Goal: Transaction & Acquisition: Purchase product/service

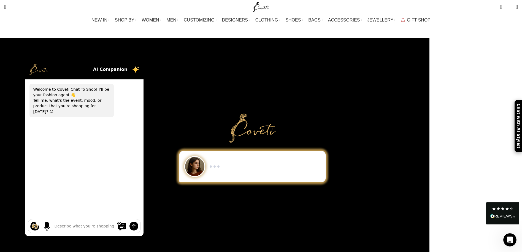
click at [114, 223] on textarea at bounding box center [84, 226] width 59 height 6
type textarea "i need hood custom design \"
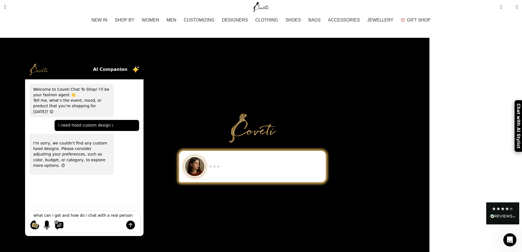
type textarea "what can i get and how do i chat with a real person"
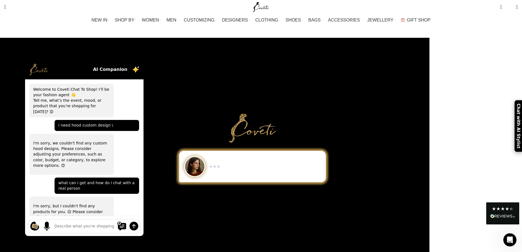
scroll to position [18, 0]
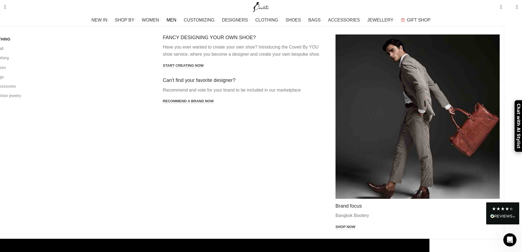
click at [176, 20] on span "MEN" at bounding box center [172, 19] width 10 height 5
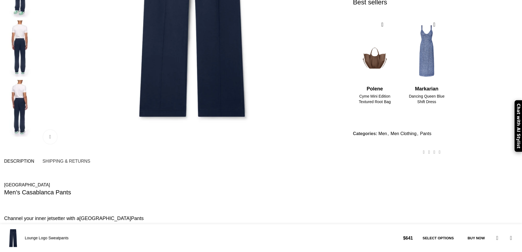
scroll to position [231, 0]
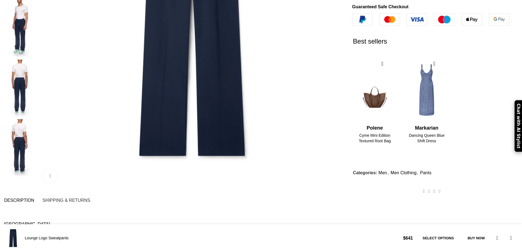
click at [417, 241] on link "Select options" at bounding box center [438, 238] width 42 height 12
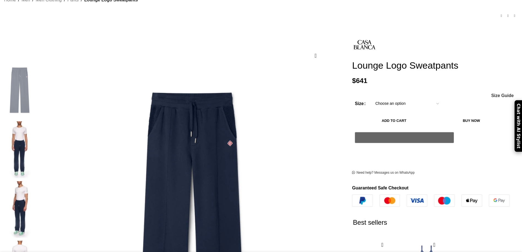
scroll to position [0, 58]
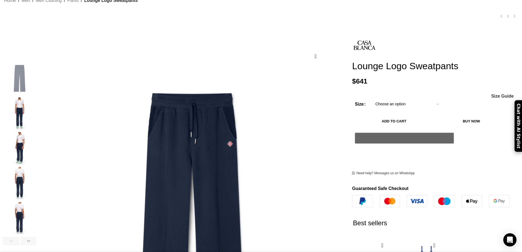
drag, startPoint x: 320, startPoint y: 52, endPoint x: 384, endPoint y: 68, distance: 65.8
click at [384, 68] on div "Lounge Logo Sweatpants $ 641 Men's clothing size guide Men's Clothing Size Guid…" at bounding box center [435, 202] width 174 height 349
copy h1 "Lounge Logo Sweatpants"
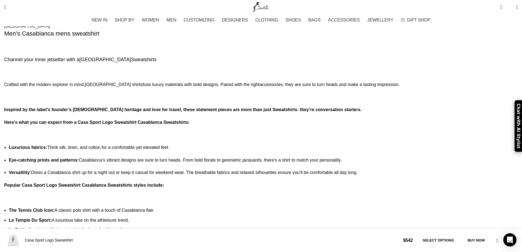
scroll to position [0, 174]
click at [510, 242] on icon "Open Intercom Messenger" at bounding box center [509, 239] width 7 height 7
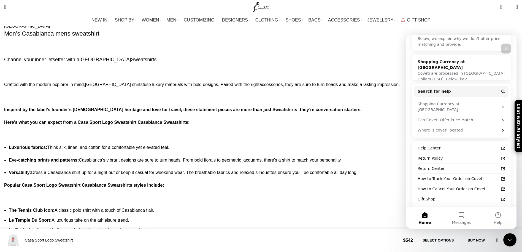
scroll to position [224, 0]
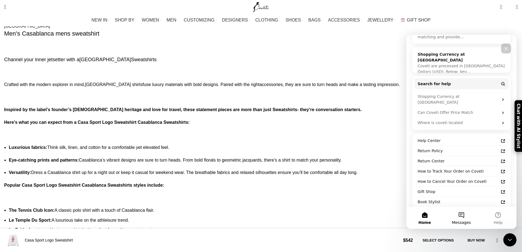
click at [460, 216] on button "Messages" at bounding box center [461, 217] width 37 height 22
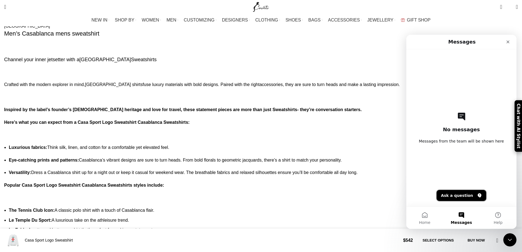
click at [457, 195] on button "Ask a question" at bounding box center [461, 195] width 50 height 11
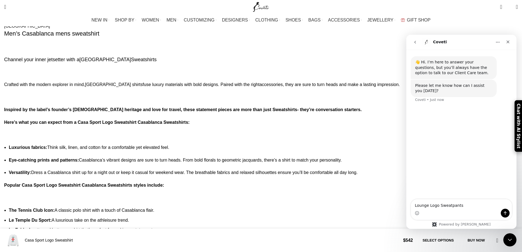
type textarea "Lounge Logo Sweatpants"
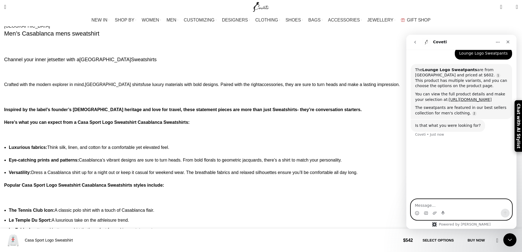
scroll to position [0, 348]
click at [456, 207] on textarea "Message…" at bounding box center [461, 203] width 101 height 9
type textarea "yeah"
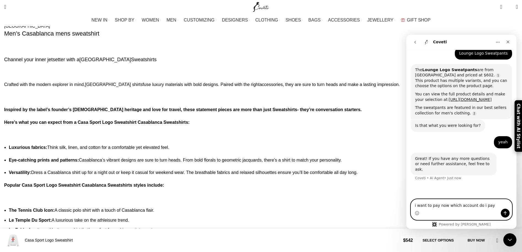
scroll to position [0, 522]
type textarea "i want to pay now which account do i pay to?"
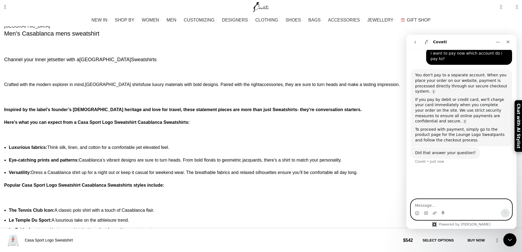
scroll to position [0, 638]
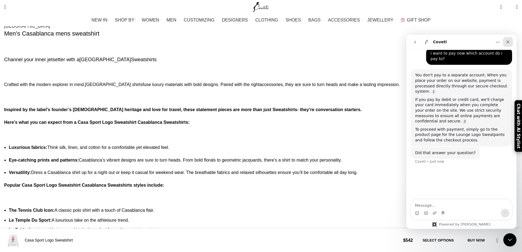
click at [509, 44] on div "Close" at bounding box center [508, 42] width 10 height 10
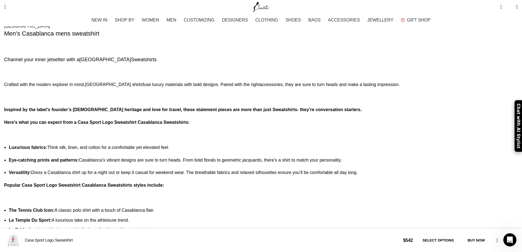
scroll to position [141, 0]
